Goal: Task Accomplishment & Management: Complete application form

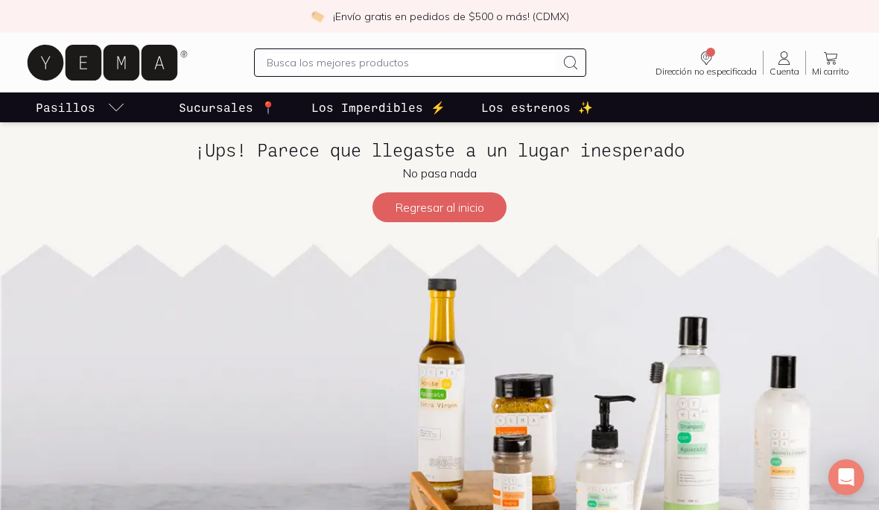
scroll to position [26, 0]
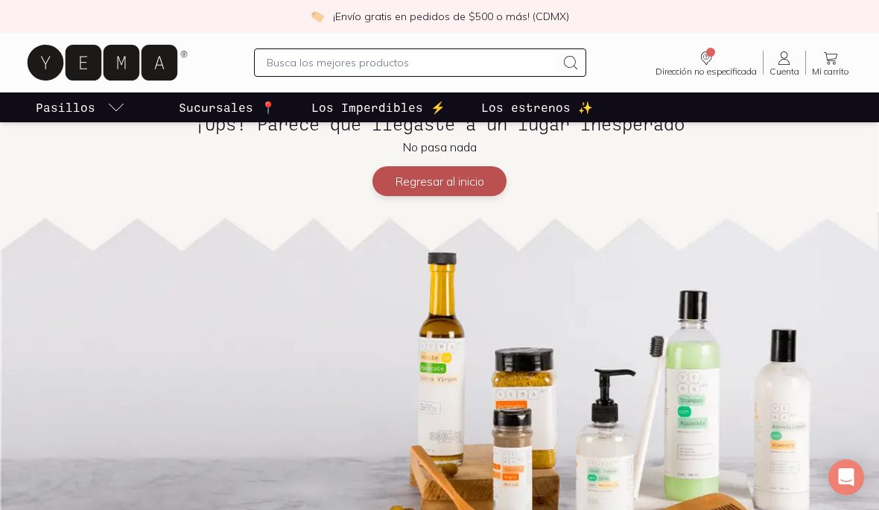
click at [474, 180] on button "Regresar al inicio" at bounding box center [440, 181] width 134 height 30
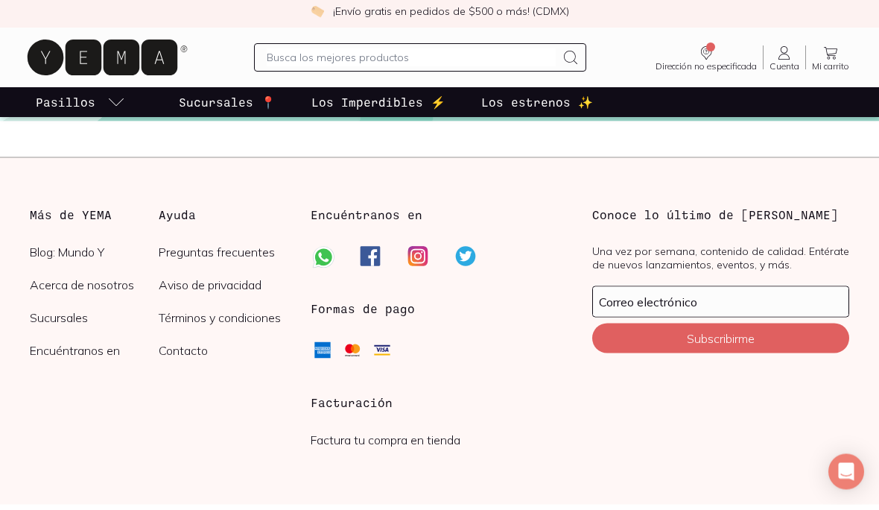
scroll to position [4058, 0]
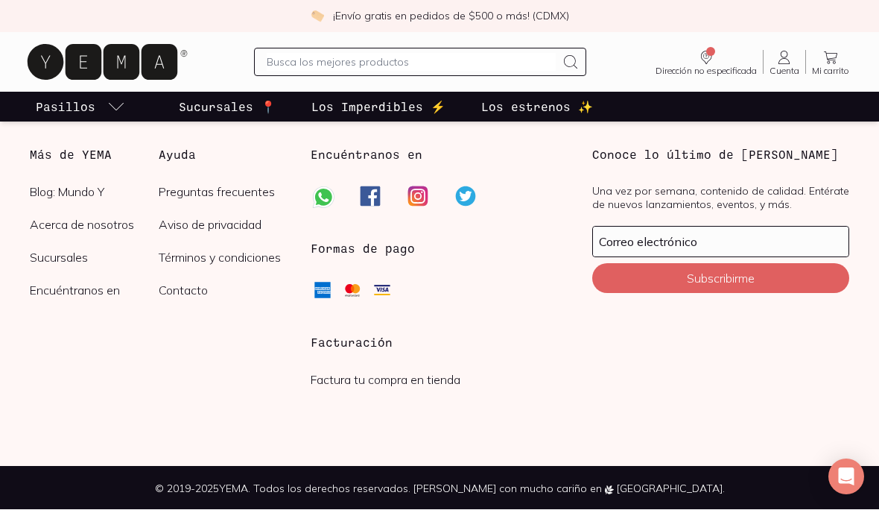
click at [376, 353] on div "Facturación Factura tu compra en tienda" at bounding box center [439, 376] width 257 height 85
click at [373, 335] on h3 "Facturación" at bounding box center [439, 343] width 257 height 18
click at [373, 383] on link "Factura tu compra en tienda" at bounding box center [386, 380] width 150 height 15
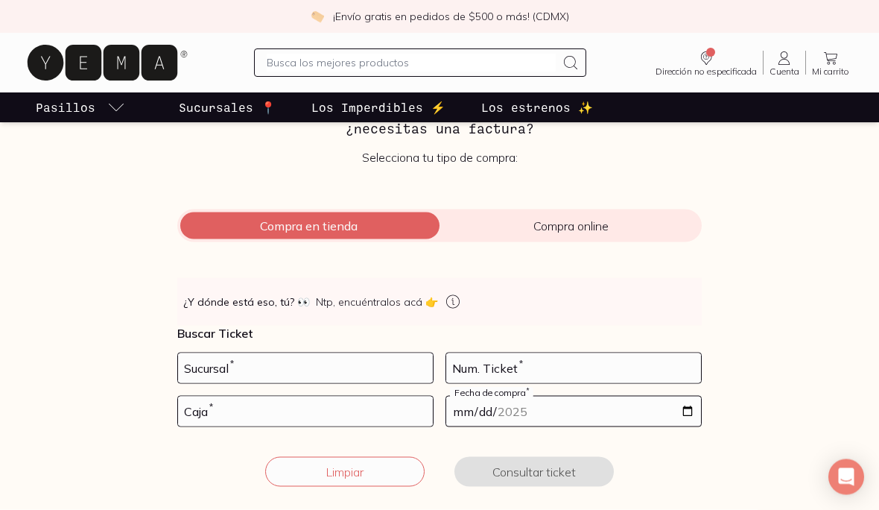
scroll to position [103, 0]
click at [391, 369] on input "number" at bounding box center [305, 368] width 255 height 30
type input "10002"
click at [516, 368] on input "number" at bounding box center [573, 368] width 255 height 30
type input "29"
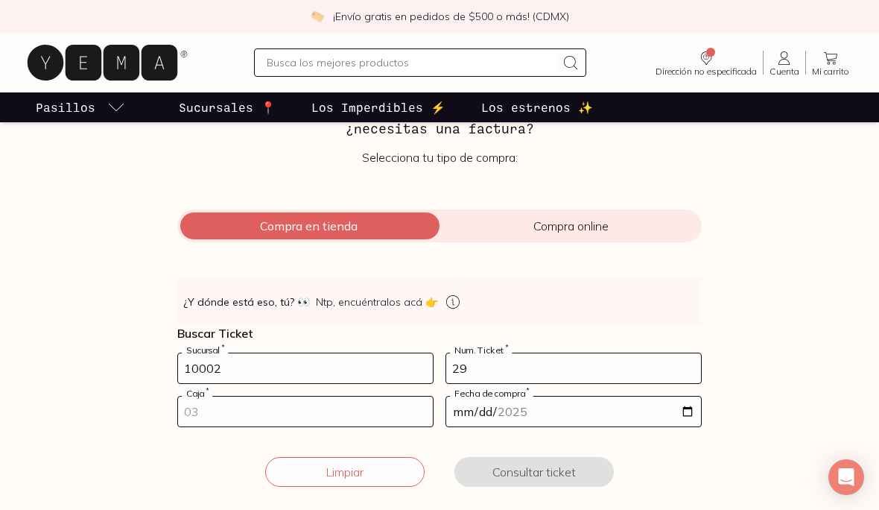
click at [325, 418] on input "number" at bounding box center [305, 411] width 255 height 30
type input "01"
click at [560, 419] on input "date" at bounding box center [573, 411] width 255 height 30
type input "[DATE]"
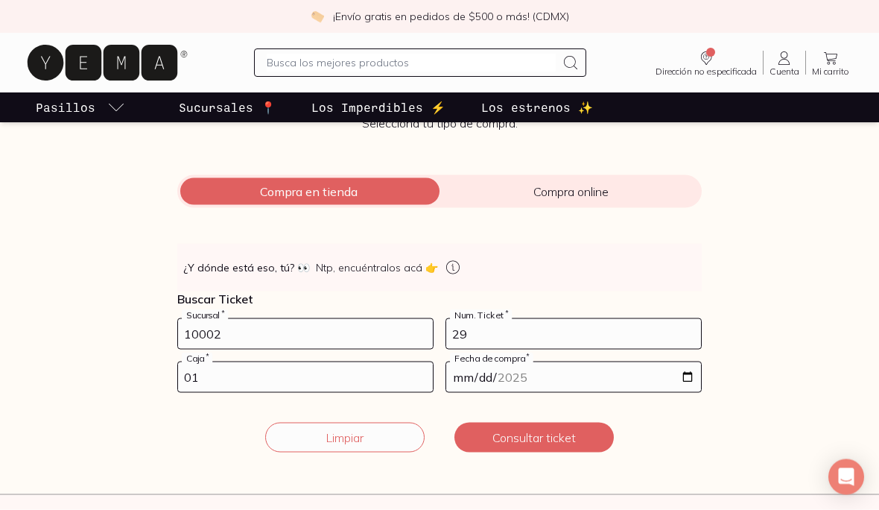
scroll to position [139, 0]
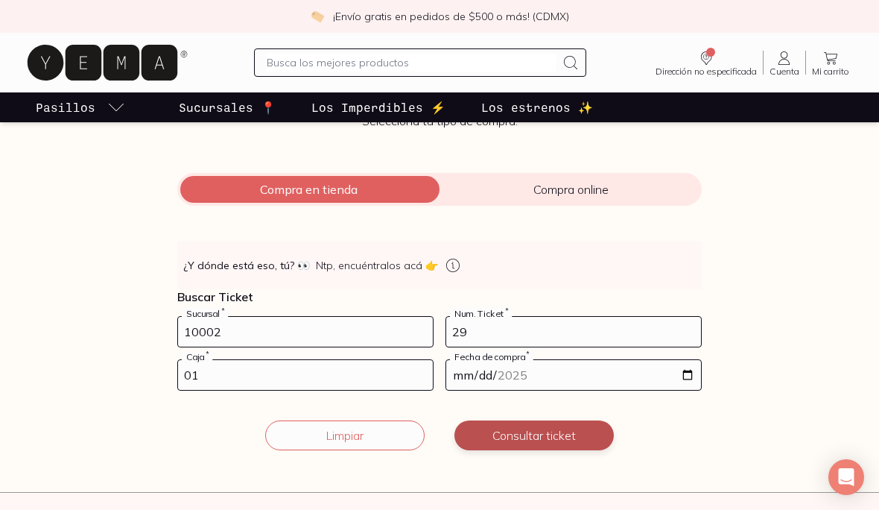
click at [569, 439] on button "Consultar ticket" at bounding box center [534, 435] width 159 height 30
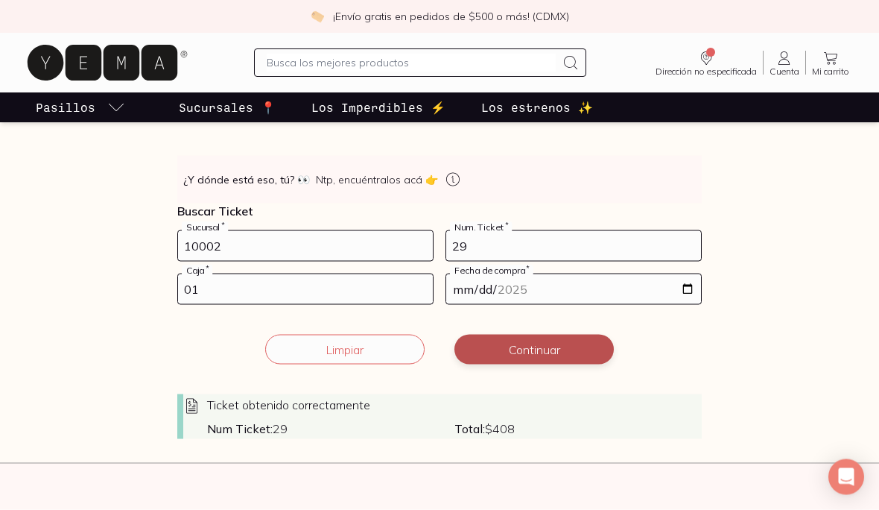
scroll to position [226, 0]
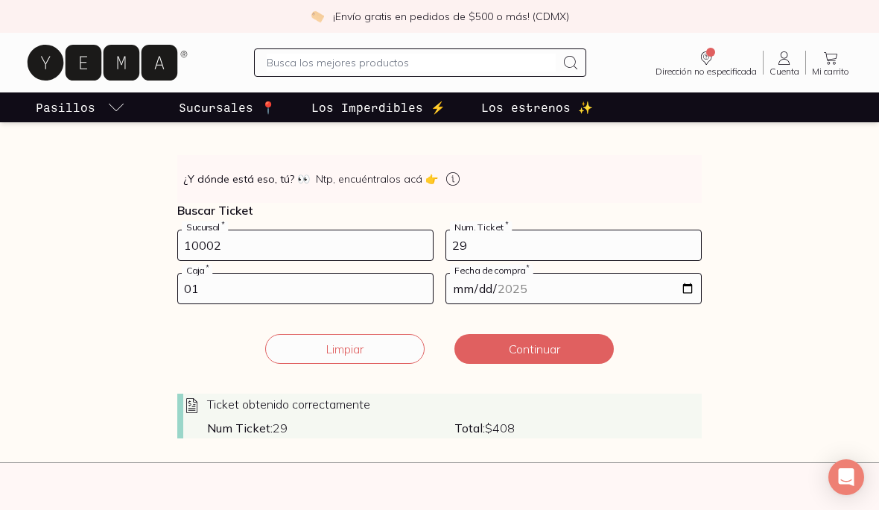
click at [308, 417] on div "Ticket obtenido correctamente Num Ticket: 29 Total: $ 408" at bounding box center [439, 416] width 525 height 45
click at [240, 421] on strong "Num Ticket:" at bounding box center [240, 427] width 66 height 15
click at [199, 409] on icon at bounding box center [192, 405] width 18 height 18
click at [508, 420] on span "Total: $ 408" at bounding box center [578, 427] width 247 height 15
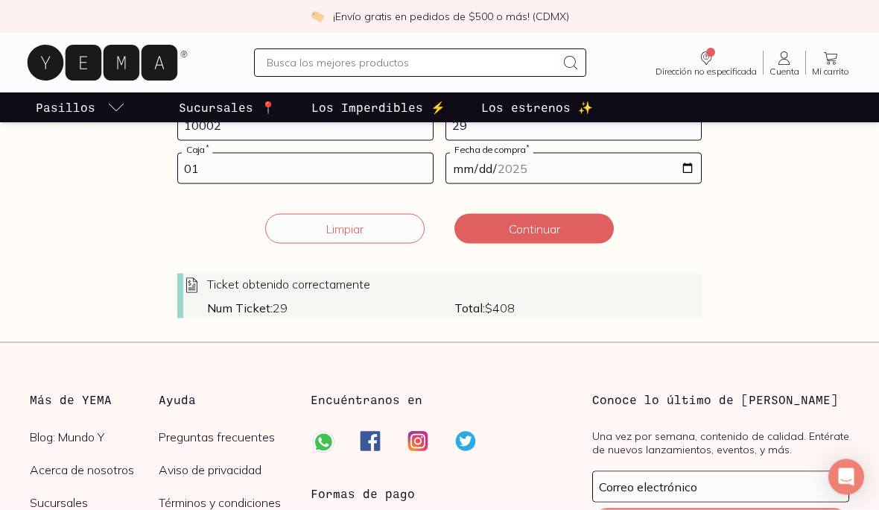
scroll to position [347, 0]
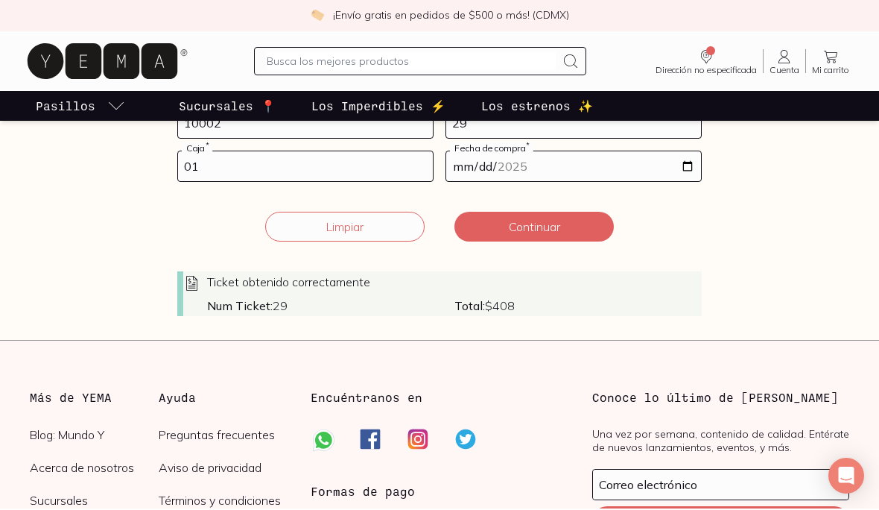
click at [306, 301] on span "Num Ticket: 29" at bounding box center [330, 307] width 247 height 15
click at [252, 308] on strong "Num Ticket:" at bounding box center [240, 307] width 66 height 15
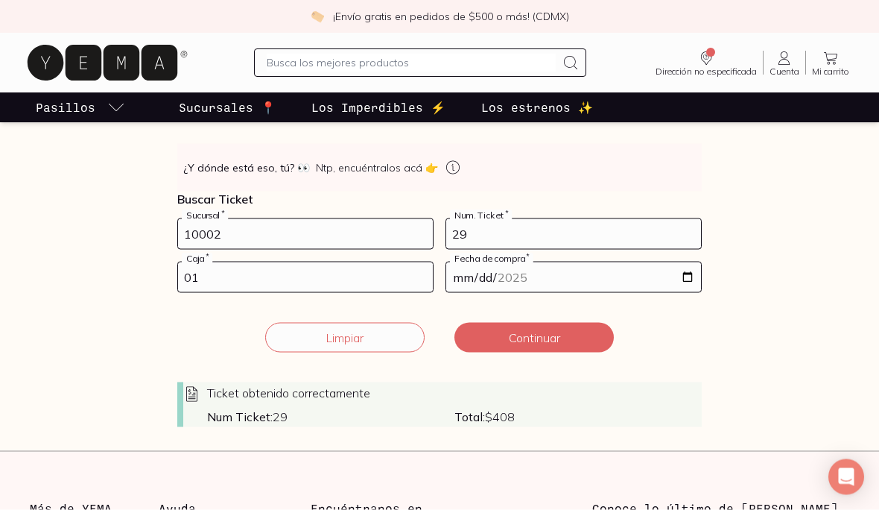
scroll to position [236, 0]
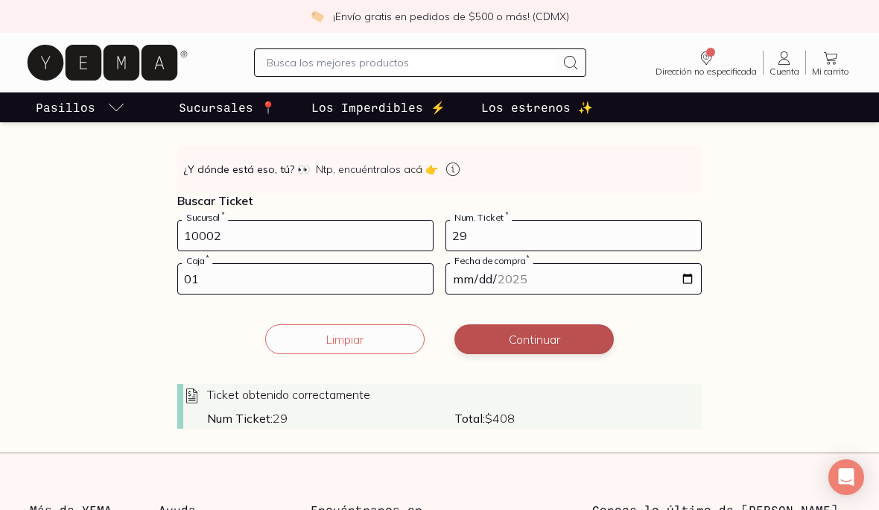
click at [558, 338] on button "Continuar" at bounding box center [534, 339] width 159 height 30
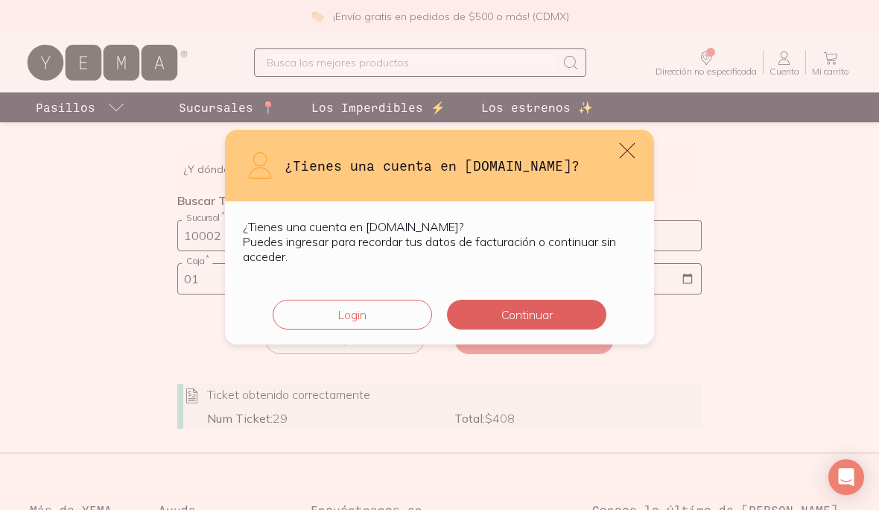
click at [633, 150] on icon "default" at bounding box center [627, 150] width 21 height 21
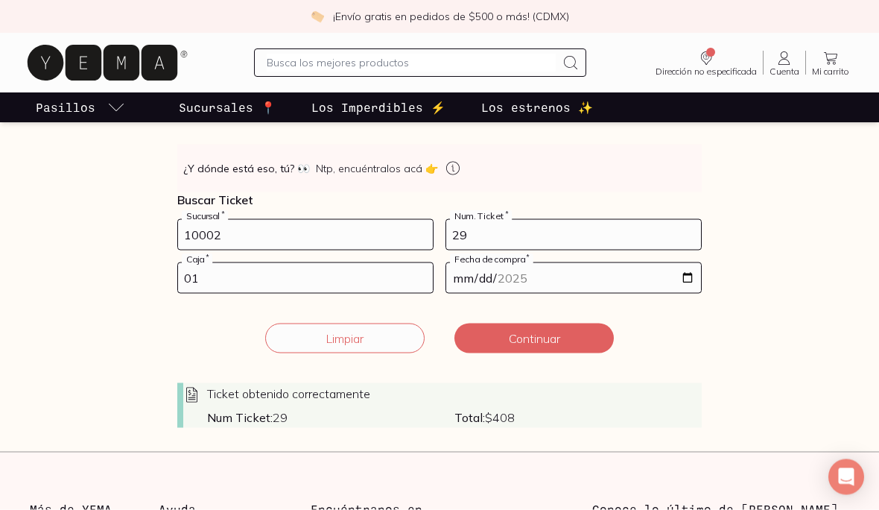
scroll to position [238, 0]
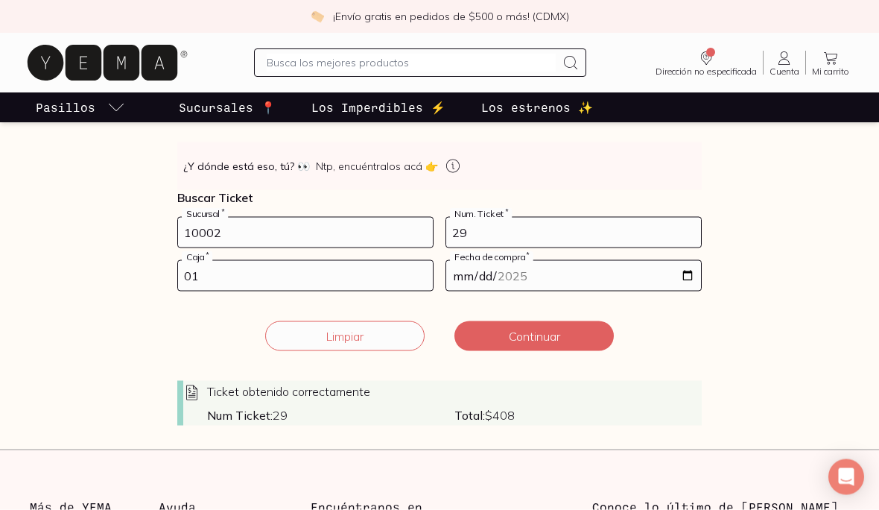
click at [247, 387] on span "Ticket obtenido correctamente" at bounding box center [288, 391] width 163 height 15
click at [187, 395] on icon at bounding box center [192, 393] width 18 height 18
click at [241, 419] on strong "Num Ticket:" at bounding box center [240, 415] width 66 height 15
click at [317, 403] on div "Ticket obtenido correctamente Num Ticket: 29 Total: $ 408" at bounding box center [439, 403] width 525 height 45
click at [394, 400] on div "Ticket obtenido correctamente Num Ticket: 29 Total: $ 408" at bounding box center [439, 403] width 525 height 45
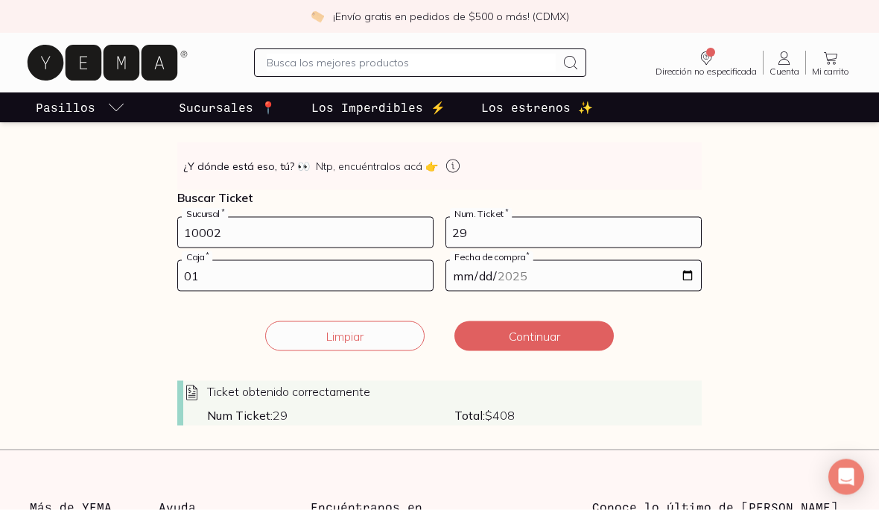
click at [488, 408] on span "Total: $ 408" at bounding box center [578, 415] width 247 height 15
click at [534, 408] on span "Total: $ 408" at bounding box center [578, 415] width 247 height 15
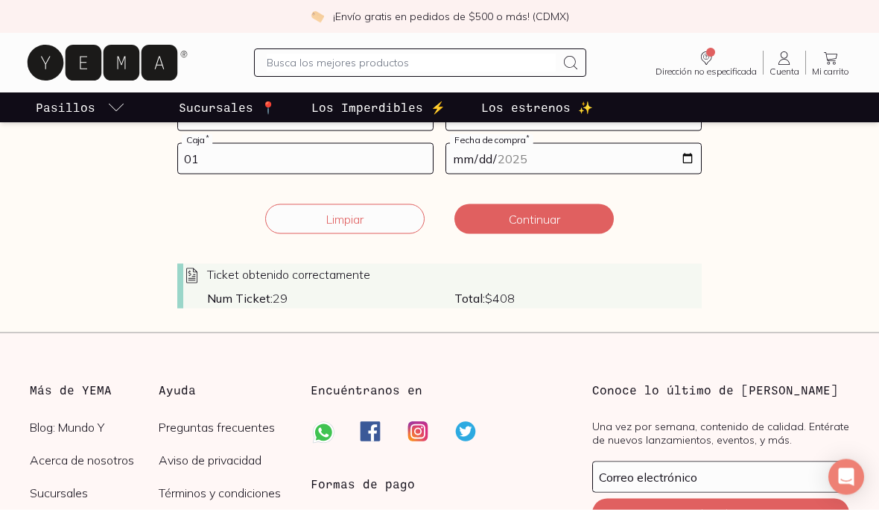
scroll to position [347, 0]
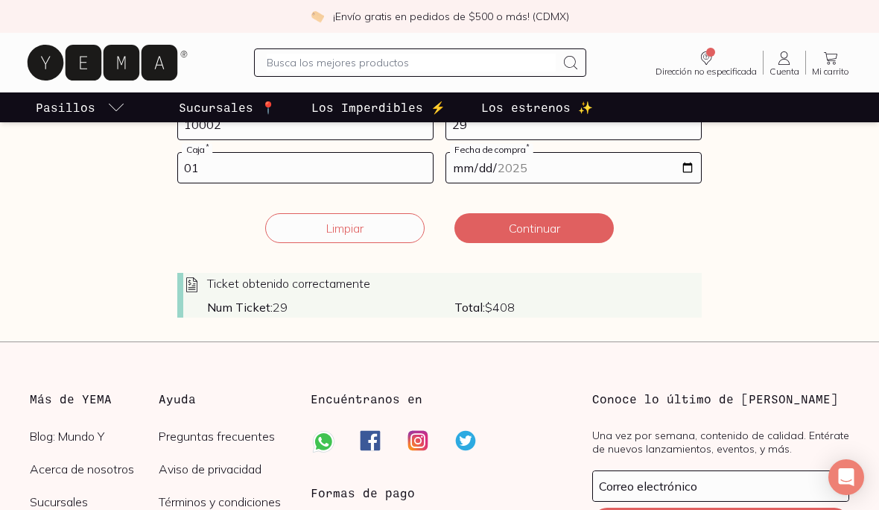
click at [625, 289] on div "Ticket obtenido correctamente" at bounding box center [442, 285] width 519 height 18
click at [625, 288] on div "Ticket obtenido correctamente" at bounding box center [442, 285] width 519 height 18
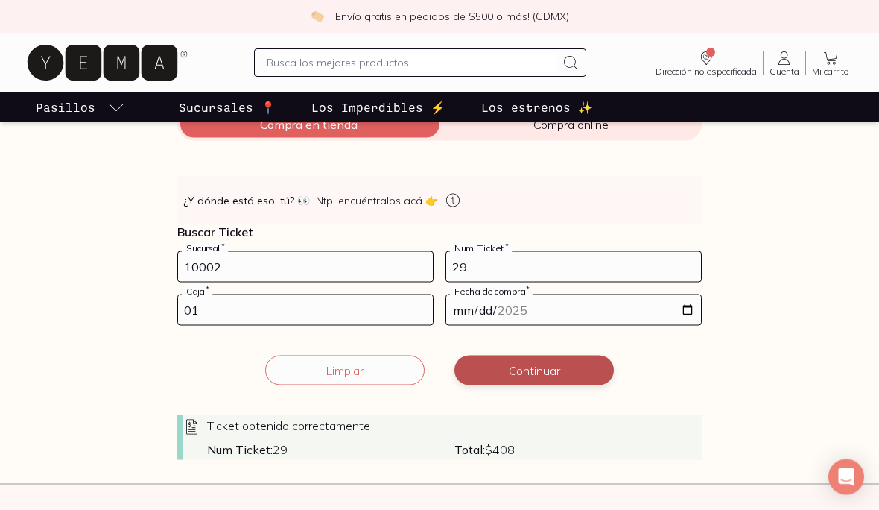
click at [578, 370] on button "Continuar" at bounding box center [534, 370] width 159 height 30
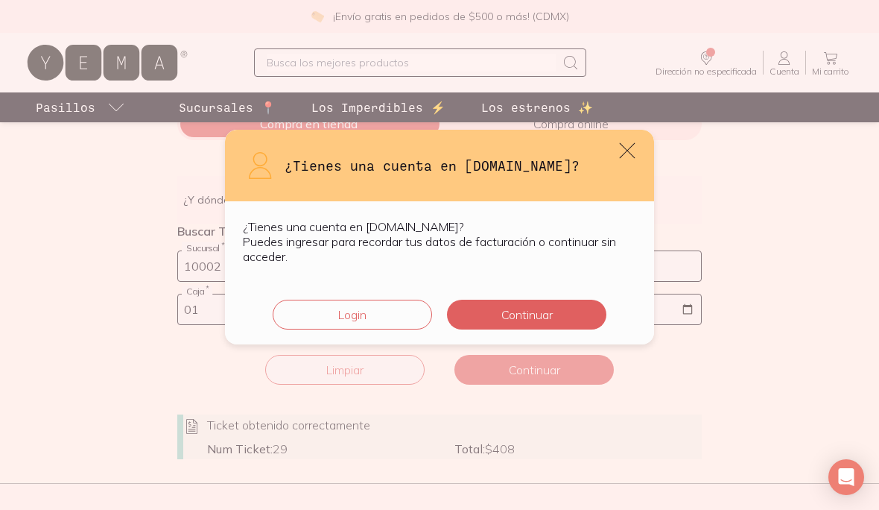
click at [625, 151] on icon "default" at bounding box center [627, 150] width 21 height 21
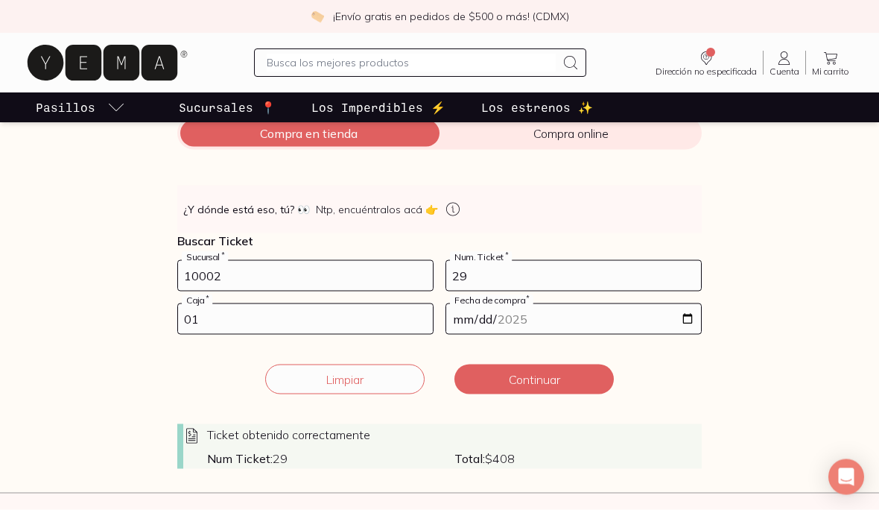
scroll to position [260, 0]
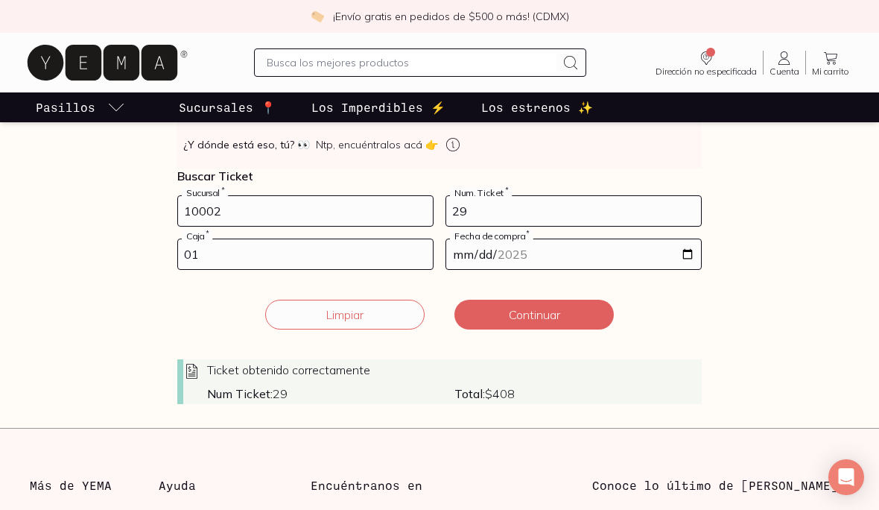
click at [267, 384] on div "Ticket obtenido correctamente Num Ticket: 29 Total: $ 408" at bounding box center [439, 381] width 525 height 45
click at [267, 383] on div "Ticket obtenido correctamente Num Ticket: 29 Total: $ 408" at bounding box center [439, 381] width 525 height 45
click at [221, 383] on div "Ticket obtenido correctamente Num Ticket: 29 Total: $ 408" at bounding box center [439, 381] width 525 height 45
click at [182, 376] on div "Ticket obtenido correctamente Num Ticket: 29 Total: $ 408" at bounding box center [439, 381] width 525 height 45
click at [187, 376] on icon at bounding box center [192, 371] width 18 height 18
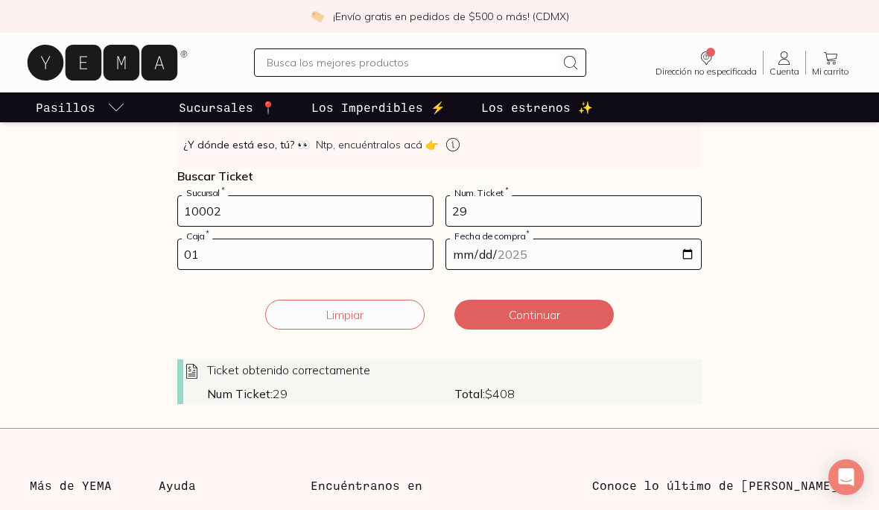
click at [253, 379] on div "Ticket obtenido correctamente Num Ticket: 29 Total: $ 408" at bounding box center [439, 381] width 525 height 45
click at [349, 306] on button "Limpiar" at bounding box center [344, 315] width 159 height 30
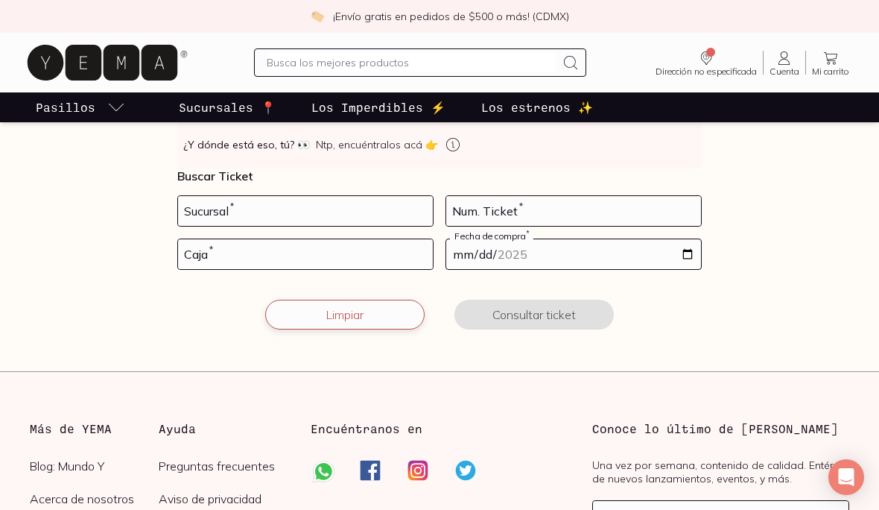
scroll to position [261, 0]
click at [332, 209] on input "number" at bounding box center [305, 210] width 255 height 30
type input "1002"
click at [518, 202] on input "number" at bounding box center [573, 211] width 255 height 30
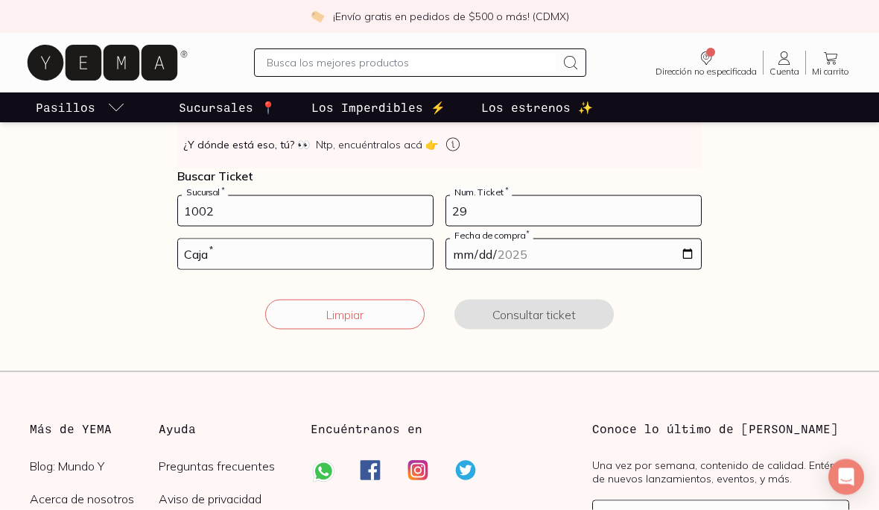
type input "29"
click at [305, 265] on input "number" at bounding box center [305, 254] width 255 height 30
type input "01"
click at [525, 258] on input "date" at bounding box center [573, 254] width 255 height 30
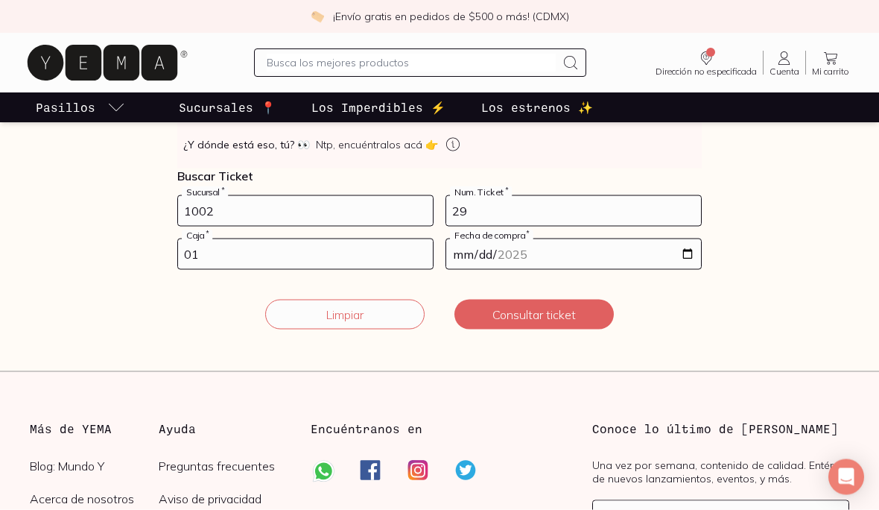
type input "[DATE]"
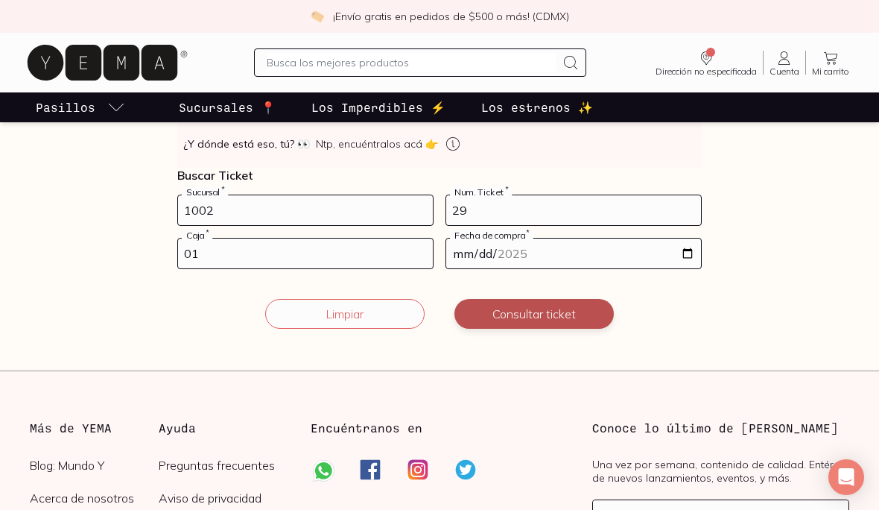
click at [549, 313] on button "Consultar ticket" at bounding box center [534, 314] width 159 height 30
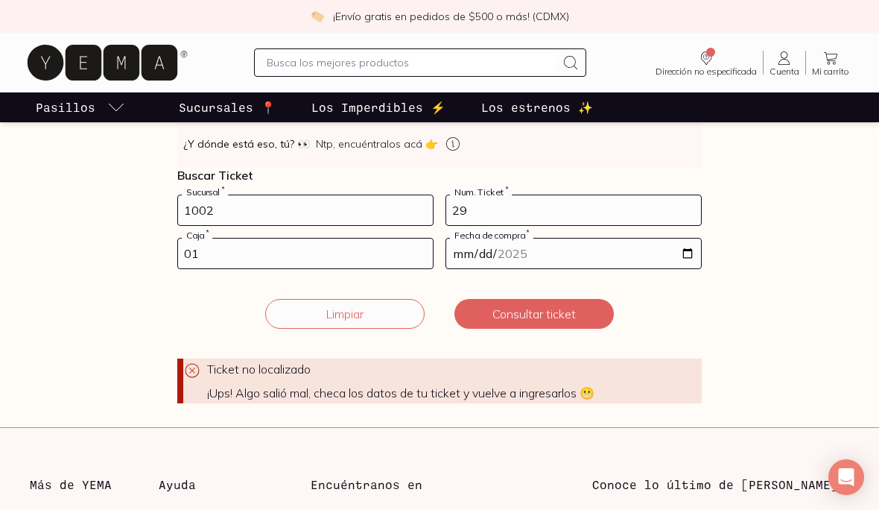
click at [287, 222] on input "1002" at bounding box center [305, 210] width 255 height 30
click at [543, 315] on button "Consultar ticket" at bounding box center [534, 315] width 159 height 30
click at [611, 250] on input "[DATE]" at bounding box center [573, 253] width 255 height 30
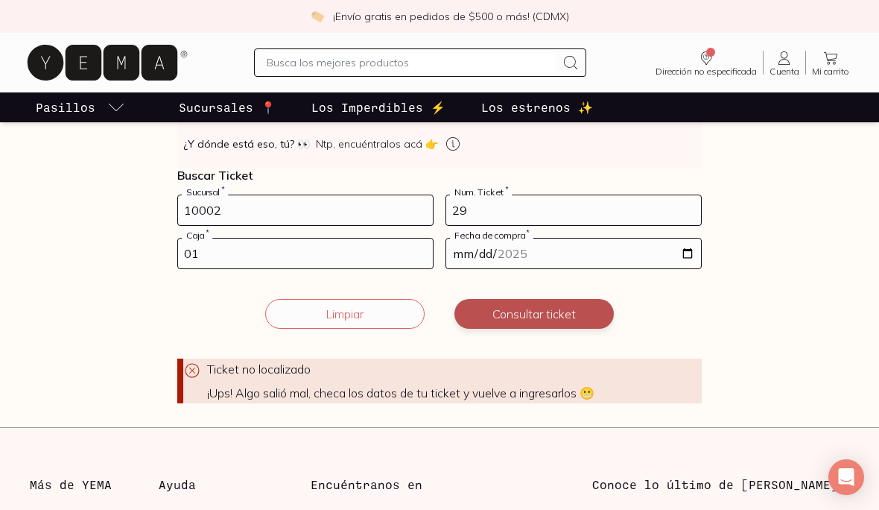
click at [548, 308] on button "Consultar ticket" at bounding box center [534, 314] width 159 height 30
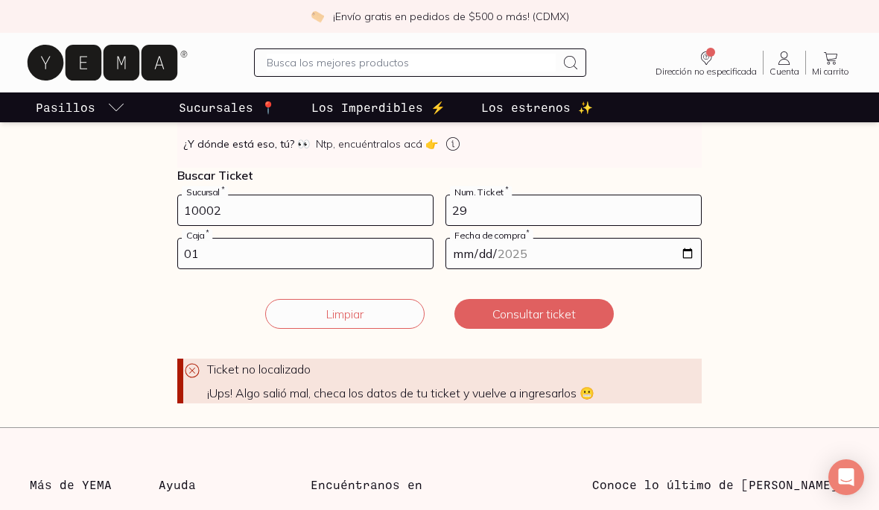
click at [360, 203] on input "10002" at bounding box center [305, 210] width 255 height 30
type input "1"
type input "10002"
click at [596, 218] on input "29" at bounding box center [573, 211] width 255 height 30
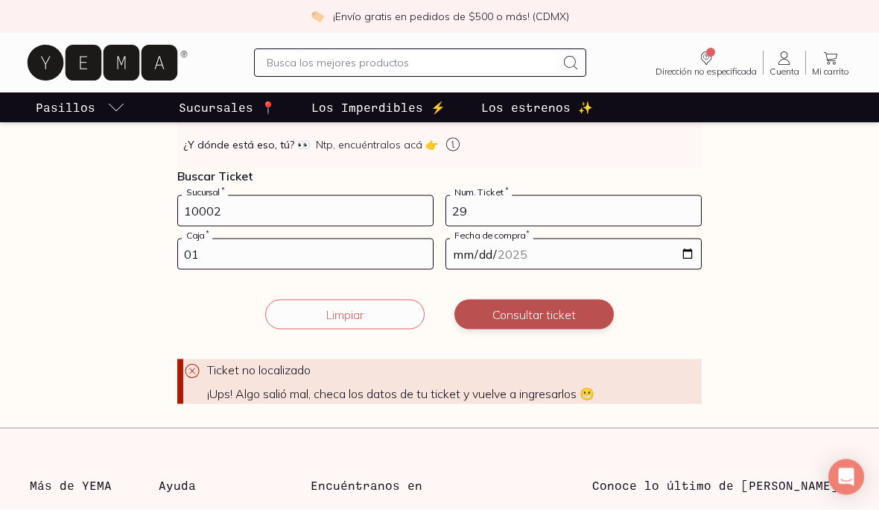
click at [572, 319] on button "Consultar ticket" at bounding box center [534, 315] width 159 height 30
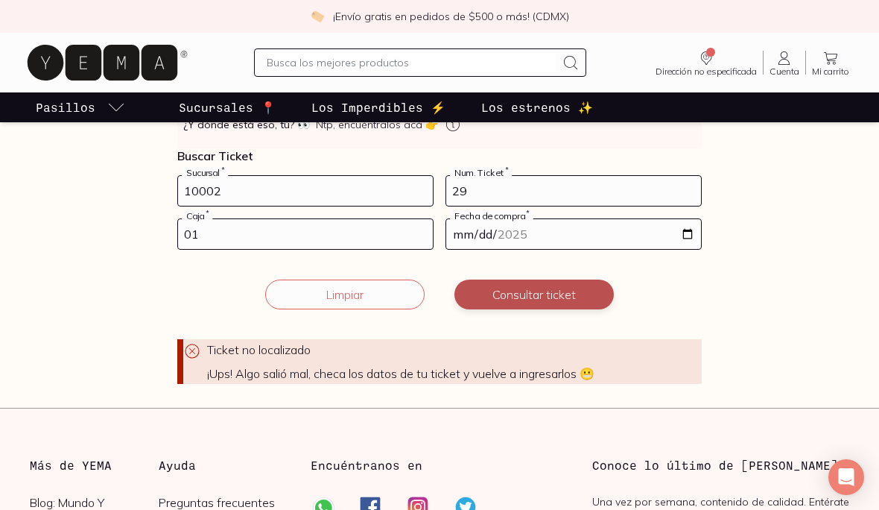
click at [559, 292] on button "Consultar ticket" at bounding box center [534, 294] width 159 height 30
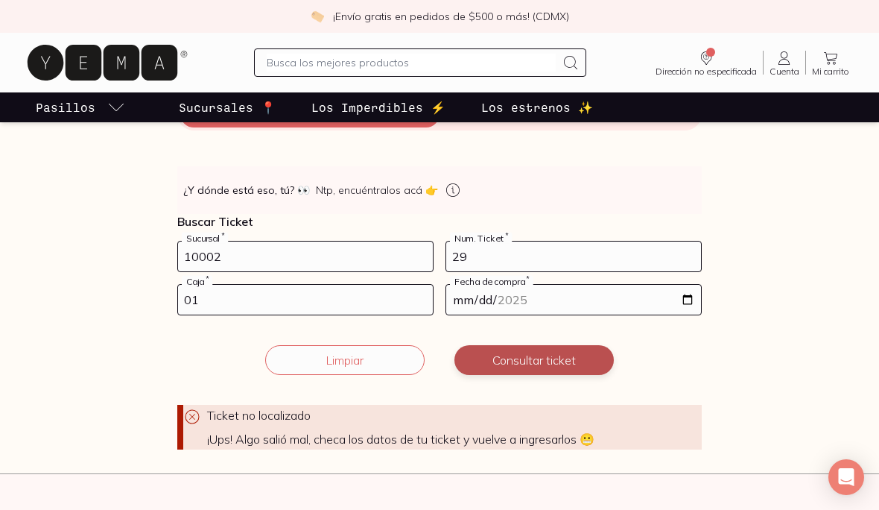
scroll to position [0, 0]
